Goal: Information Seeking & Learning: Check status

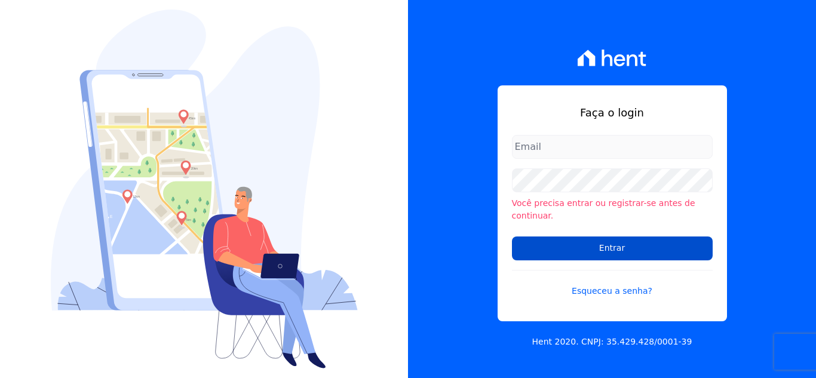
type input "cris@santuzzo.com.br"
click at [576, 237] on input "Entrar" at bounding box center [612, 249] width 201 height 24
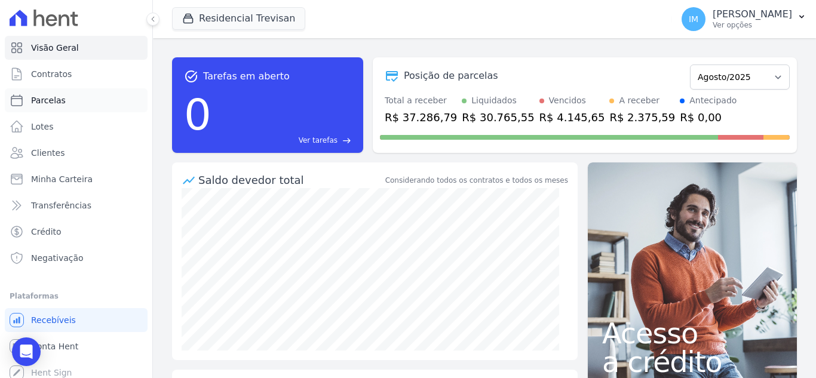
click at [36, 99] on span "Parcelas" at bounding box center [48, 100] width 35 height 12
select select
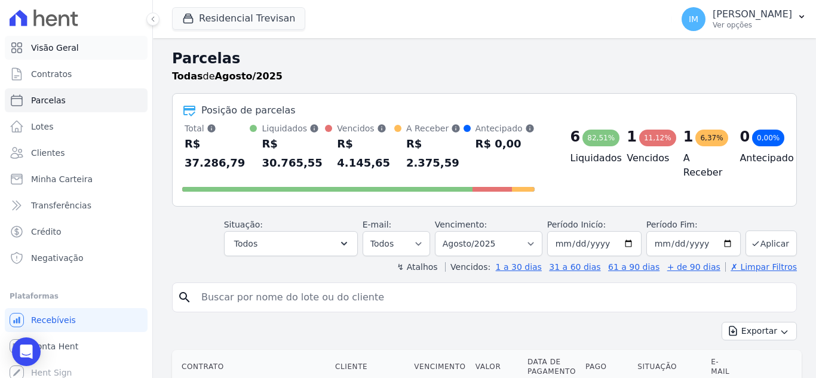
click at [62, 50] on span "Visão Geral" at bounding box center [55, 48] width 48 height 12
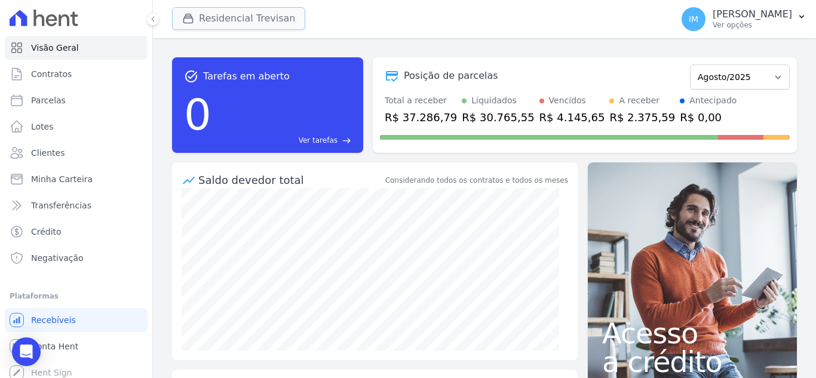
click at [279, 11] on button "Residencial Trevisan" at bounding box center [238, 18] width 133 height 23
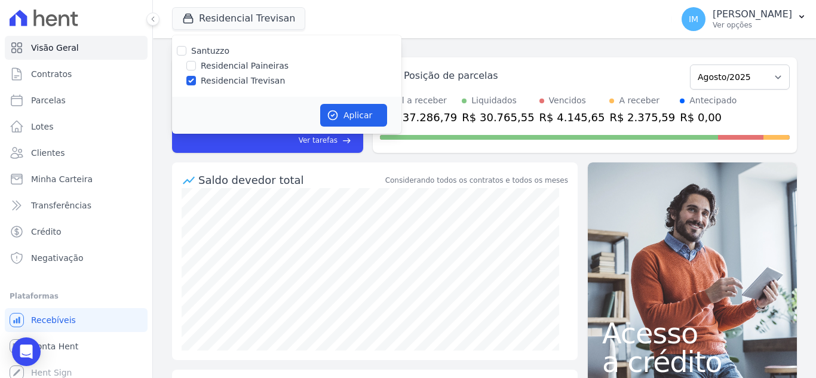
click at [250, 66] on label "Residencial Paineiras" at bounding box center [245, 66] width 88 height 13
click at [196, 66] on input "Residencial Paineiras" at bounding box center [191, 66] width 10 height 10
checkbox input "true"
click at [244, 80] on label "Residencial Trevisan" at bounding box center [243, 81] width 84 height 13
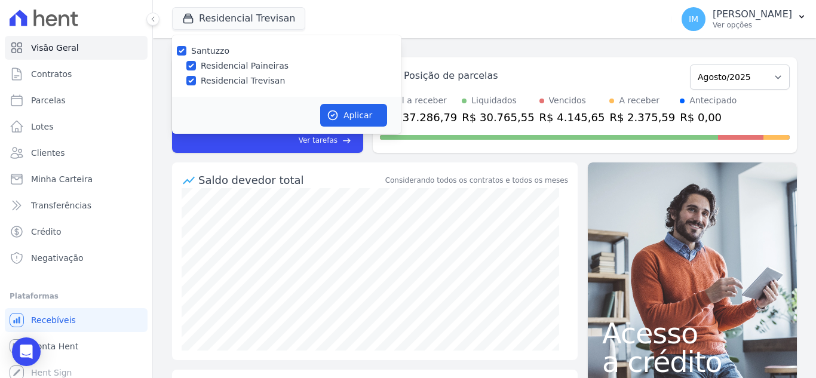
click at [196, 80] on input "Residencial Trevisan" at bounding box center [191, 81] width 10 height 10
checkbox input "false"
click at [350, 117] on button "Aplicar" at bounding box center [353, 115] width 67 height 23
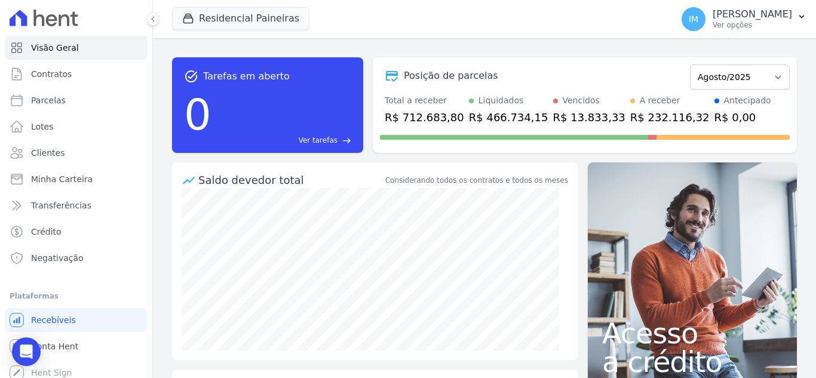
scroll to position [135, 0]
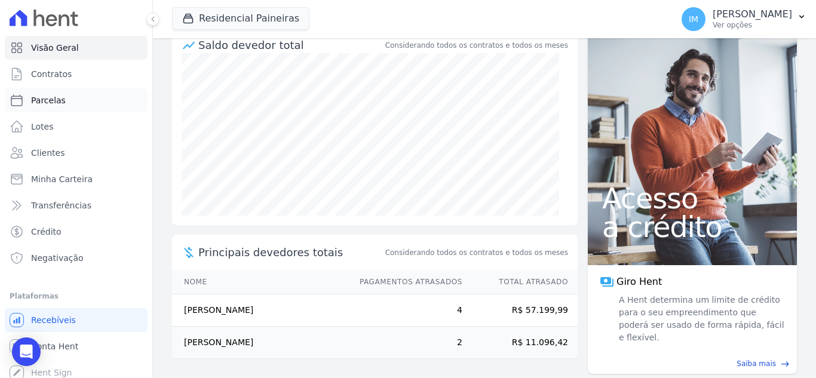
click at [38, 97] on span "Parcelas" at bounding box center [48, 100] width 35 height 12
select select
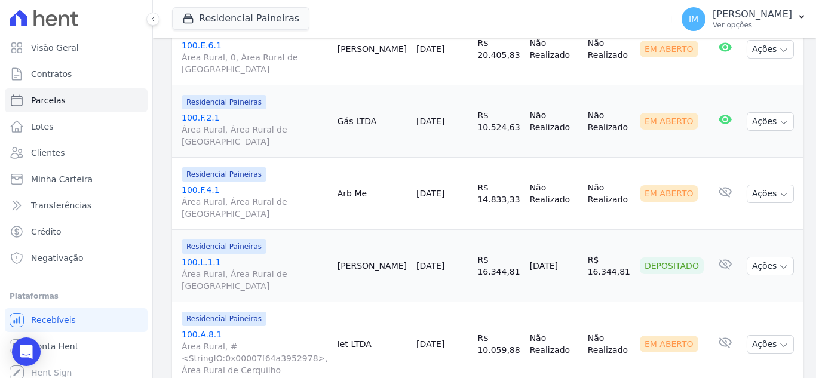
scroll to position [1749, 0]
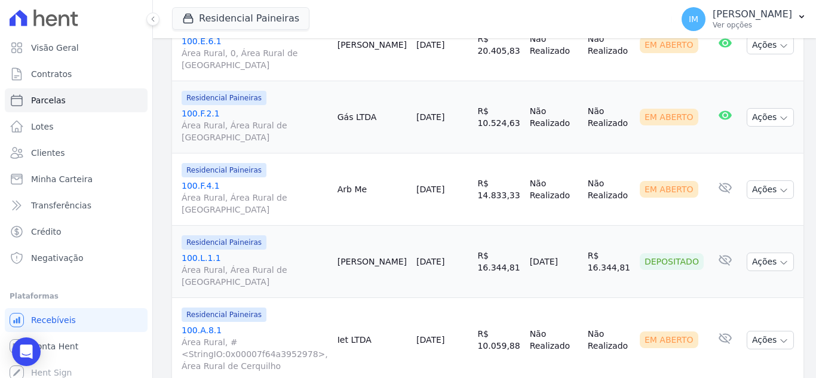
select select
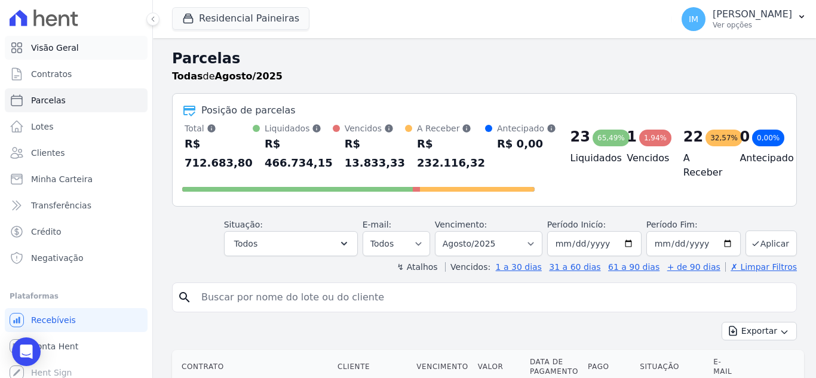
click at [67, 54] on link "Visão Geral" at bounding box center [76, 48] width 143 height 24
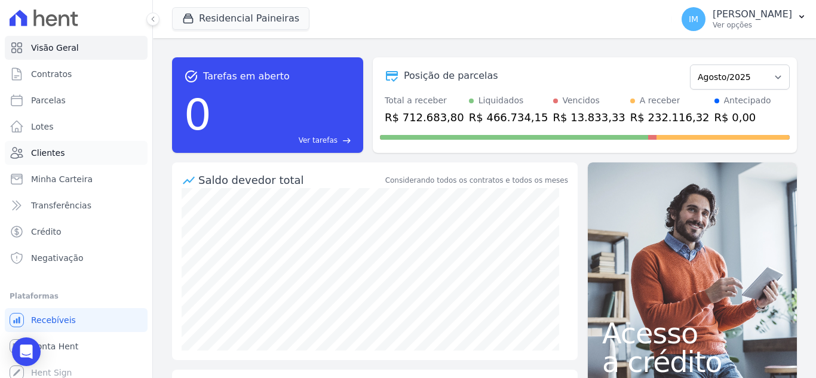
click at [42, 152] on span "Clientes" at bounding box center [47, 153] width 33 height 12
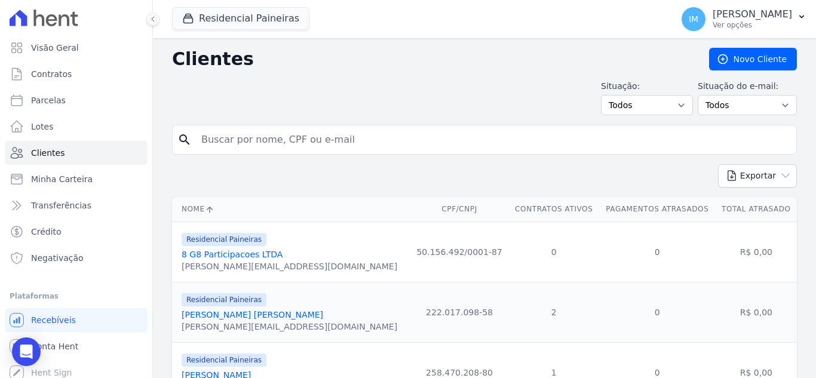
click at [314, 137] on input "search" at bounding box center [493, 140] width 598 height 24
type input "claudemir"
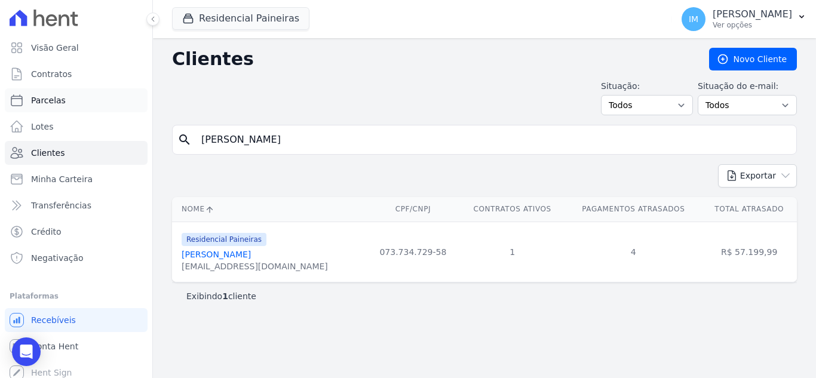
click at [50, 98] on span "Parcelas" at bounding box center [48, 100] width 35 height 12
select select
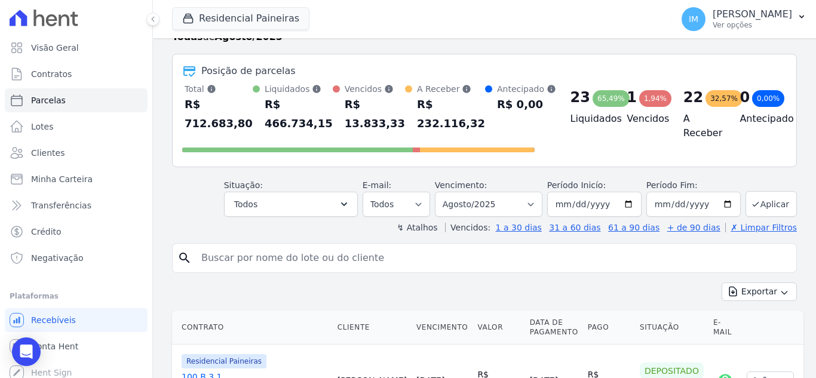
scroll to position [31, 0]
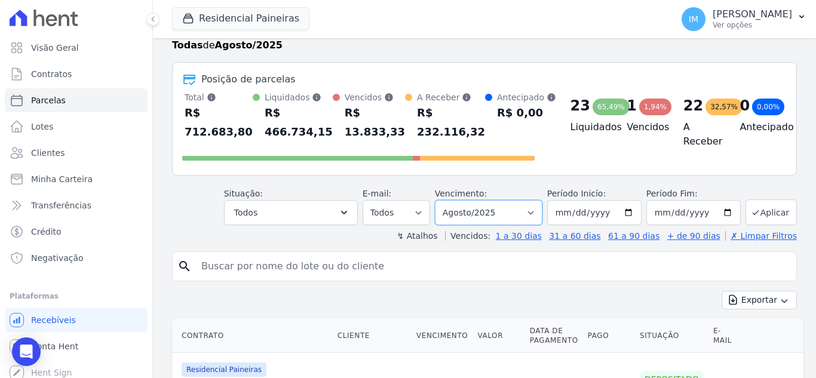
click at [515, 211] on select "Filtrar por período ──────── Todos os meses Fevereiro/2023 Março/2023 Abril/202…" at bounding box center [489, 212] width 108 height 25
click at [443, 200] on select "Filtrar por período ──────── Todos os meses Fevereiro/2023 Março/2023 Abril/202…" at bounding box center [489, 212] width 108 height 25
click at [497, 215] on select "Filtrar por período ──────── Todos os meses Fevereiro/2023 Março/2023 Abril/202…" at bounding box center [489, 212] width 108 height 25
select select "all"
click at [443, 200] on select "Filtrar por período ──────── Todos os meses Fevereiro/2023 Março/2023 Abril/202…" at bounding box center [489, 212] width 108 height 25
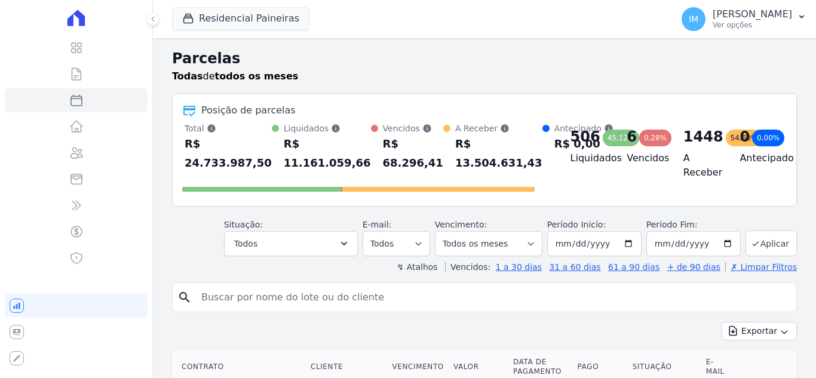
select select
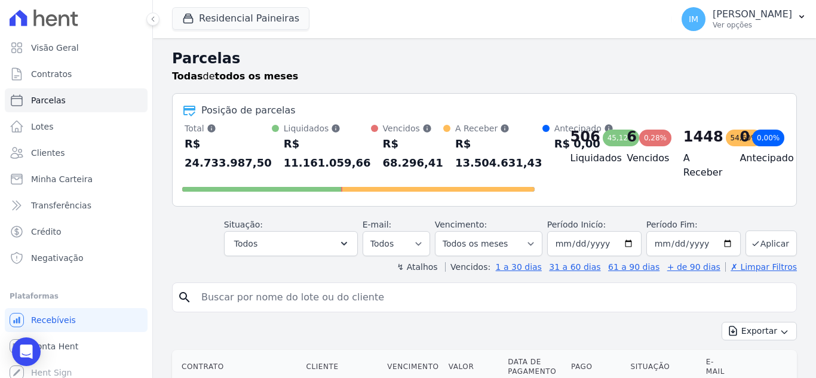
click at [261, 294] on input "search" at bounding box center [493, 298] width 598 height 24
type input "[PERSON_NAME]"
select select
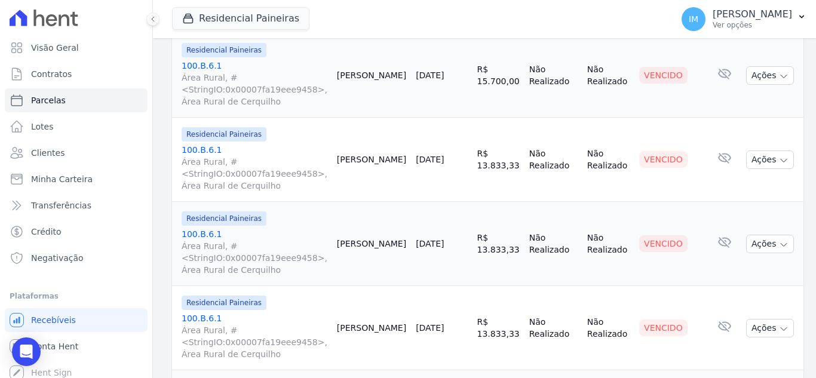
scroll to position [479, 0]
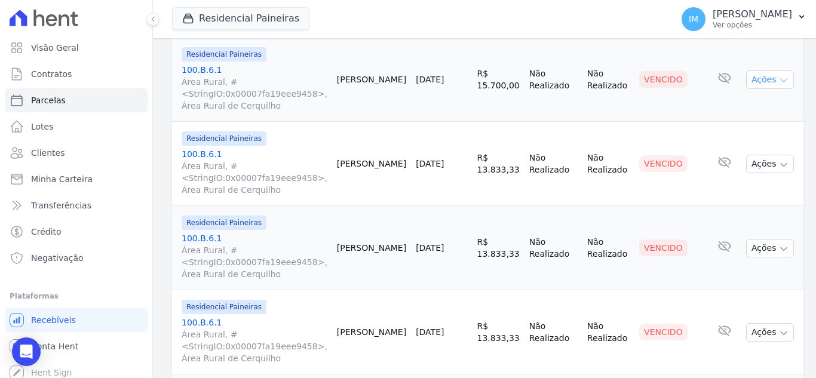
click at [779, 80] on icon "button" at bounding box center [784, 81] width 10 height 10
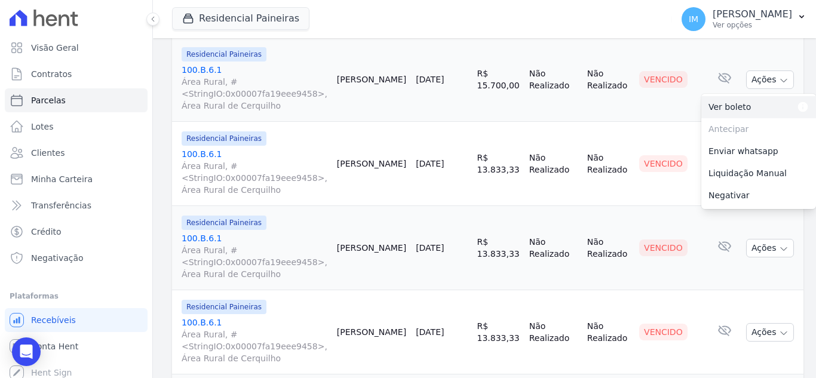
click at [729, 107] on link "Ver boleto Para visualizar o boleto digite os 5 primeiros dígitos do seu CPF" at bounding box center [759, 107] width 115 height 22
click at [662, 207] on td "Vencido" at bounding box center [672, 248] width 74 height 84
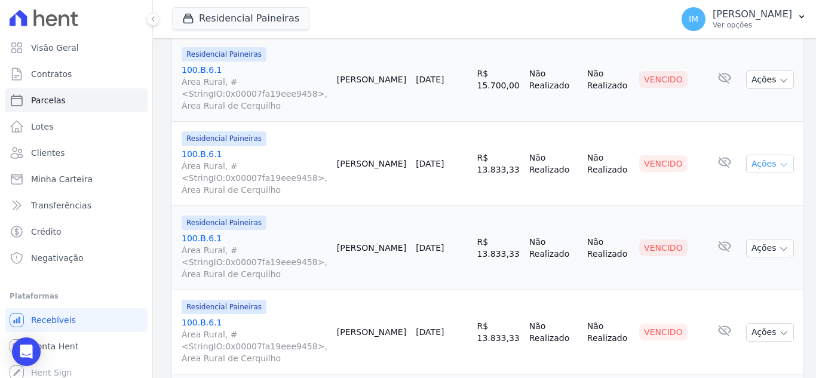
click at [779, 166] on icon "button" at bounding box center [784, 165] width 10 height 10
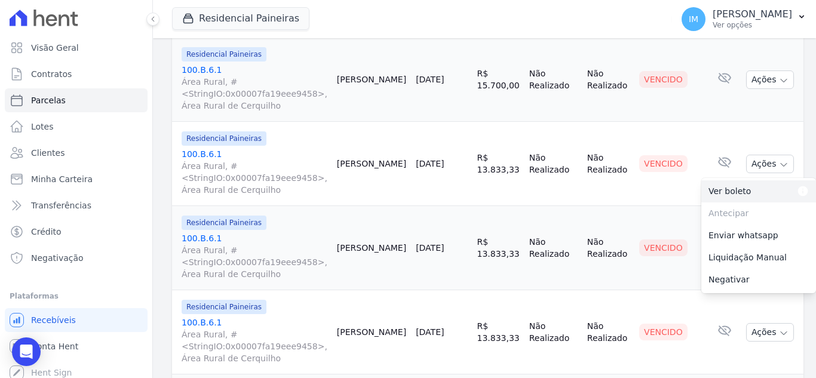
click at [727, 191] on link "Ver boleto Para visualizar o boleto digite os 5 primeiros dígitos do seu CPF" at bounding box center [759, 191] width 115 height 22
click at [641, 295] on td "Vencido" at bounding box center [672, 332] width 74 height 84
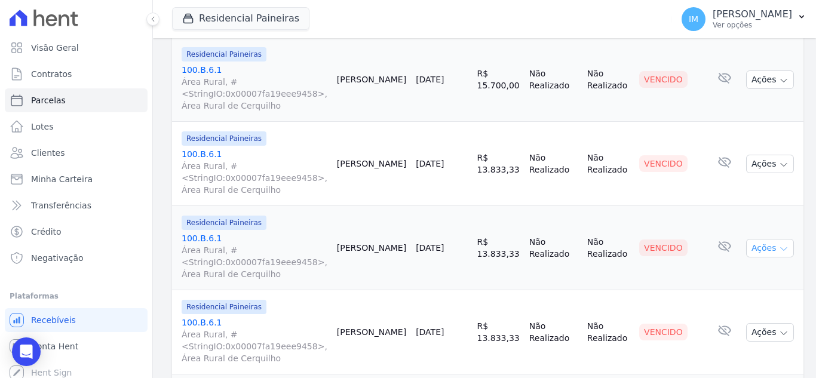
click at [779, 248] on icon "button" at bounding box center [784, 249] width 10 height 10
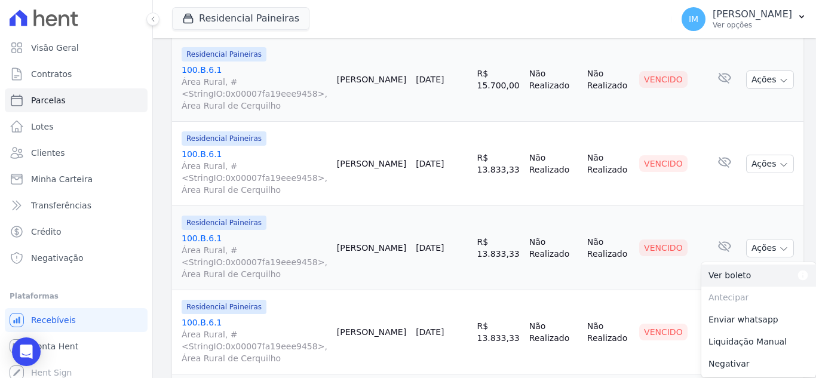
click at [718, 277] on link "Ver boleto Para visualizar o boleto digite os 5 primeiros dígitos do seu CPF" at bounding box center [759, 276] width 115 height 22
drag, startPoint x: 617, startPoint y: 276, endPoint x: 632, endPoint y: 271, distance: 15.7
click at [618, 274] on td "Não Realizado" at bounding box center [609, 248] width 52 height 84
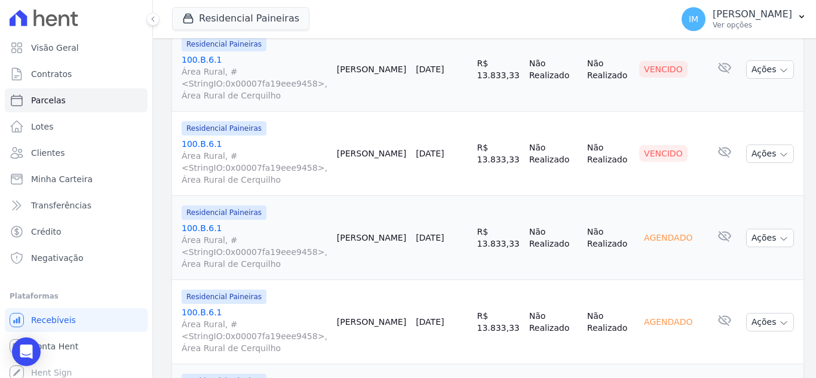
scroll to position [680, 0]
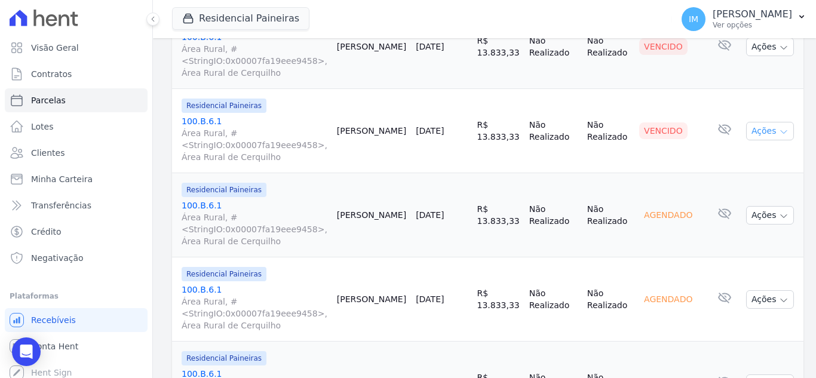
click at [779, 131] on icon "button" at bounding box center [784, 132] width 10 height 10
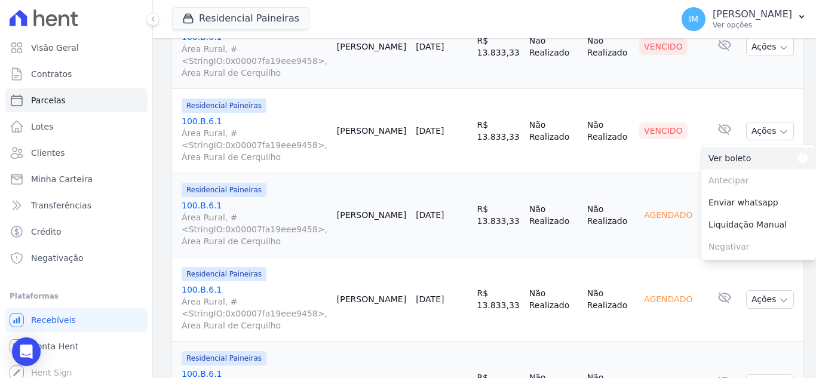
click at [730, 157] on link "Ver boleto Para visualizar o boleto digite os 5 primeiros dígitos do seu CPF" at bounding box center [759, 159] width 115 height 22
